Goal: Book appointment/travel/reservation

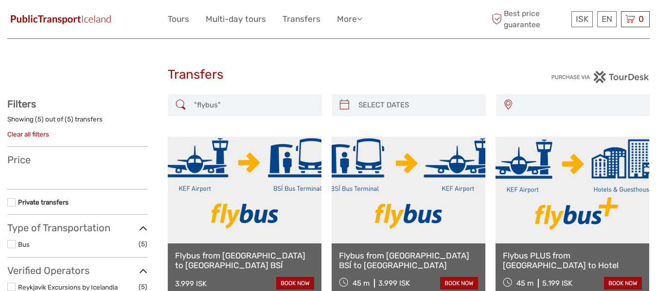
select select
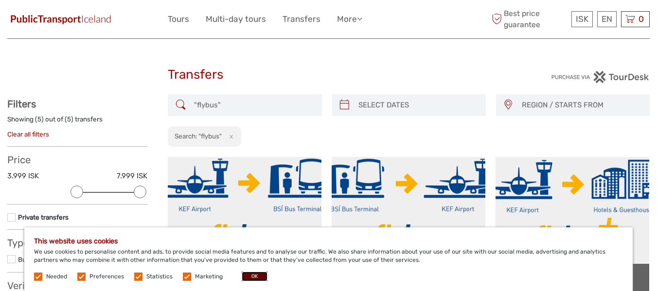
click at [255, 273] on button "OK" at bounding box center [255, 277] width 26 height 10
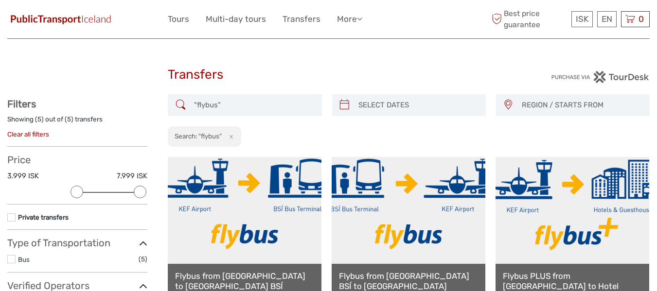
click at [264, 274] on link "Flybus from [GEOGRAPHIC_DATA] to [GEOGRAPHIC_DATA] BSÍ" at bounding box center [244, 281] width 139 height 20
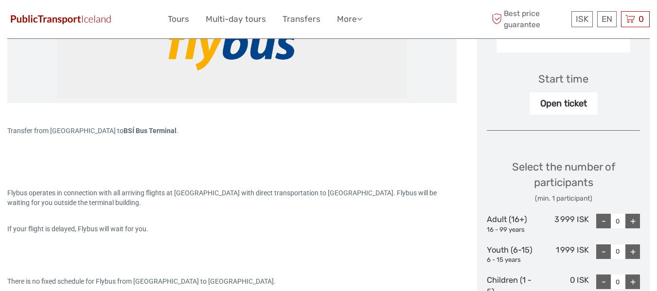
scroll to position [352, 0]
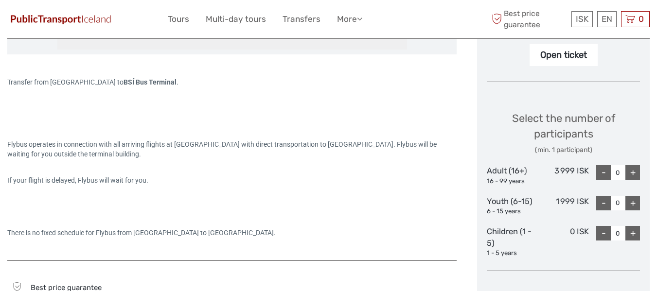
click at [631, 176] on div "+" at bounding box center [632, 172] width 15 height 15
click at [632, 174] on div "+" at bounding box center [632, 172] width 15 height 15
type input "2"
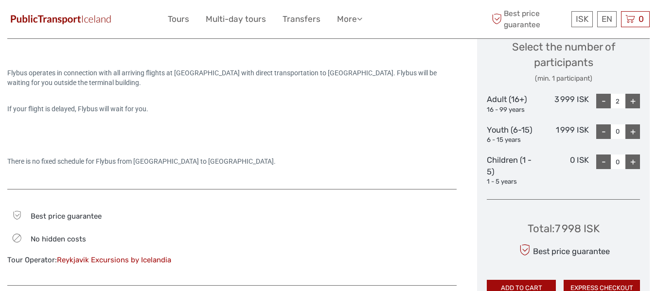
scroll to position [459, 0]
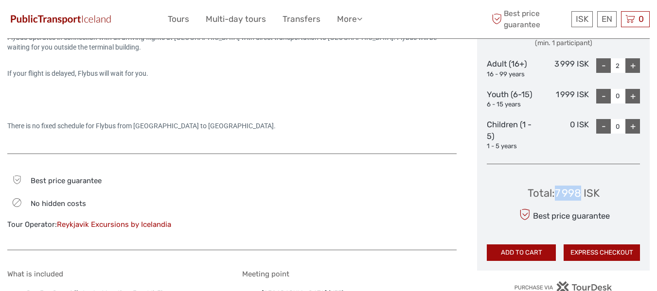
drag, startPoint x: 557, startPoint y: 191, endPoint x: 582, endPoint y: 189, distance: 25.9
click at [582, 189] on div "Total : 7 998 ISK" at bounding box center [564, 193] width 72 height 15
copy div "7 998"
